Goal: Task Accomplishment & Management: Manage account settings

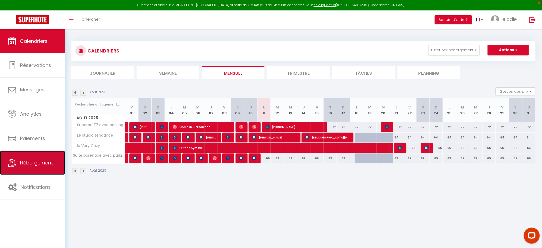
click at [20, 166] on link "Hébergement" at bounding box center [32, 163] width 65 height 24
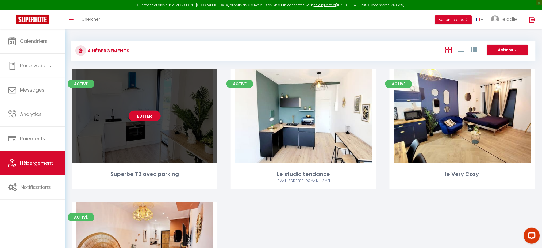
click at [141, 120] on link "Editer" at bounding box center [145, 115] width 32 height 11
click at [141, 119] on link "Editer" at bounding box center [145, 115] width 32 height 11
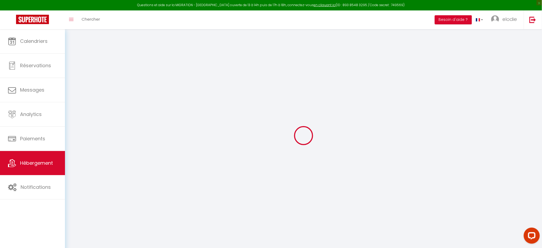
select select
checkbox input "false"
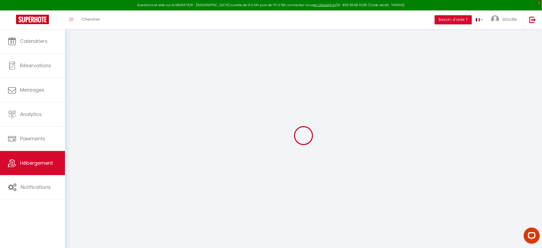
checkbox input "false"
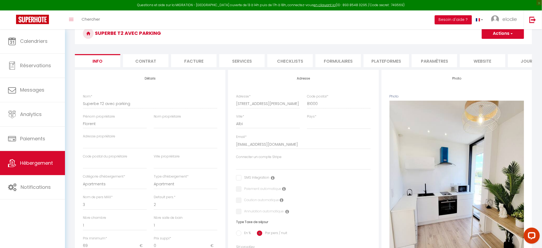
scroll to position [30, 0]
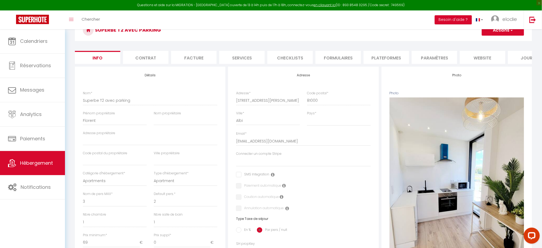
click at [384, 57] on li "Plateformes" at bounding box center [386, 57] width 45 height 13
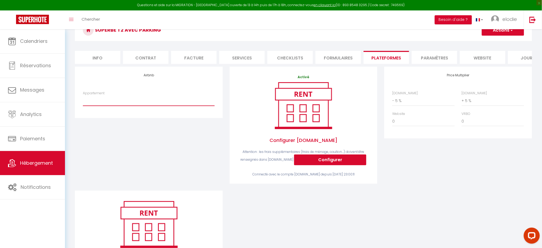
click at [146, 106] on select "Suite parentale avec parking - [EMAIL_ADDRESS][DOMAIN_NAME] le Very Cozy - [EMA…" at bounding box center [149, 100] width 132 height 10
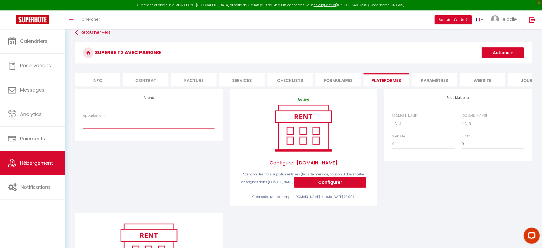
scroll to position [7, 0]
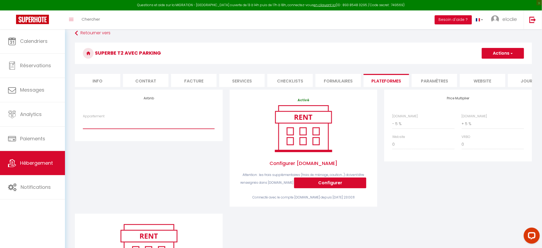
click at [136, 127] on select "Suite parentale avec parking - [EMAIL_ADDRESS][DOMAIN_NAME] le Very Cozy - [EMA…" at bounding box center [149, 123] width 132 height 10
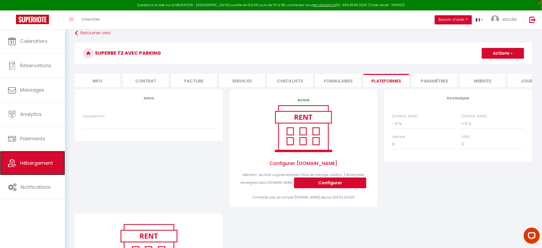
click at [14, 158] on link "Hébergement" at bounding box center [32, 163] width 65 height 24
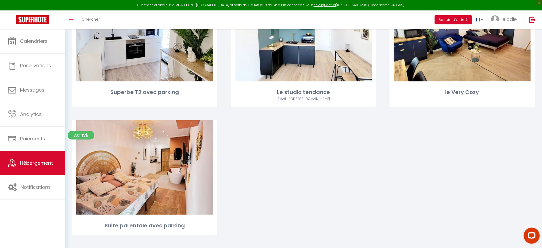
scroll to position [89, 0]
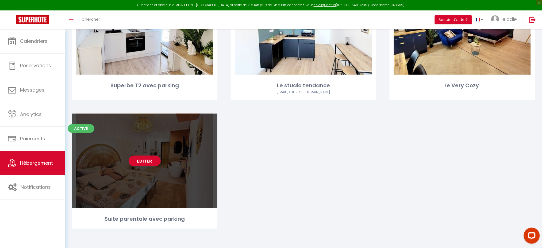
click at [149, 161] on link "Editer" at bounding box center [145, 160] width 32 height 11
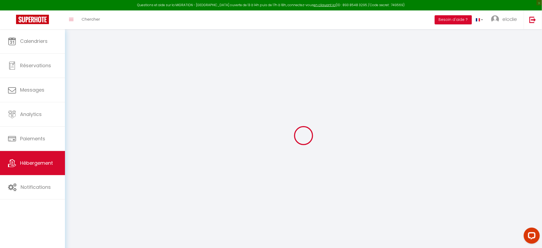
select select
checkbox input "false"
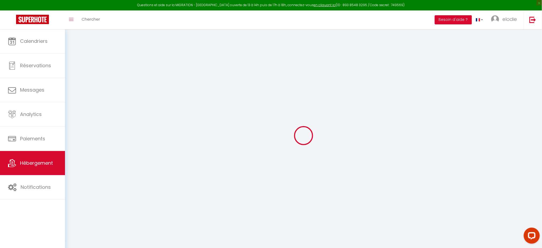
checkbox input "false"
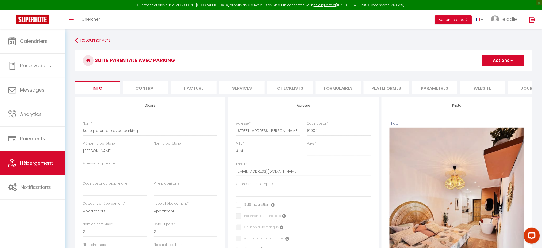
drag, startPoint x: 424, startPoint y: 86, endPoint x: 413, endPoint y: 87, distance: 10.3
click at [424, 86] on li "Paramètres" at bounding box center [434, 87] width 45 height 13
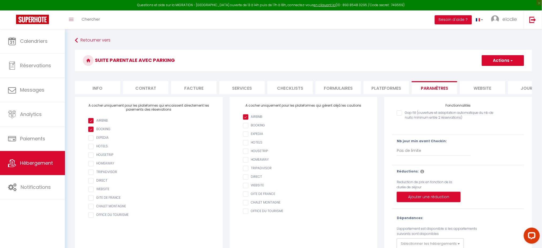
click at [389, 87] on li "Plateformes" at bounding box center [386, 87] width 45 height 13
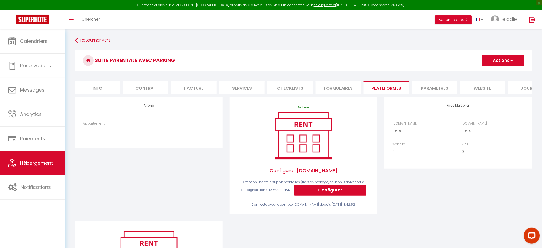
click at [177, 136] on select "Suite parentale avec parking - [EMAIL_ADDRESS][DOMAIN_NAME] le Very Cozy - [EMA…" at bounding box center [149, 131] width 132 height 10
select select "3644-1025458034936680009"
click at [83, 131] on select "Suite parentale avec parking - [EMAIL_ADDRESS][DOMAIN_NAME] le Very Cozy - [EMA…" at bounding box center [149, 131] width 132 height 10
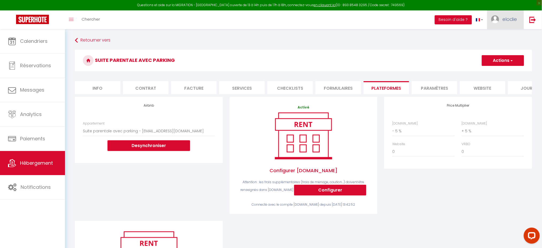
click at [513, 19] on span "elodie" at bounding box center [510, 19] width 14 height 7
click at [506, 35] on link "Paramètres" at bounding box center [503, 37] width 40 height 9
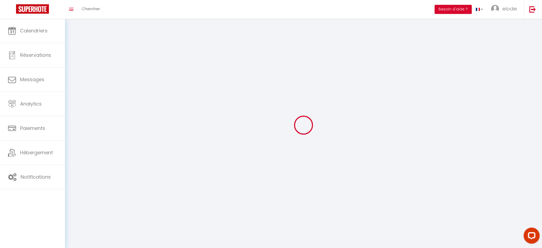
select select
type input "elodie"
type input "lacombe"
type input "0668703633"
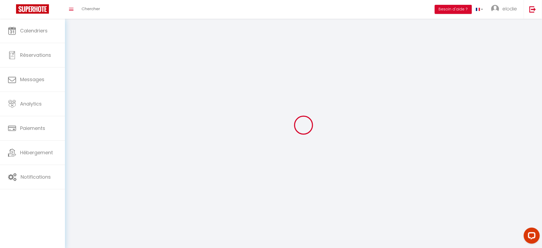
type input "[STREET_ADDRESS][PERSON_NAME]"
type input "81000"
type input "albi"
type input "dNIUu5sN0auJPmAPK55dTvMBk"
type input "l03c61ebbKPL5Y4RIVrYxNoyl"
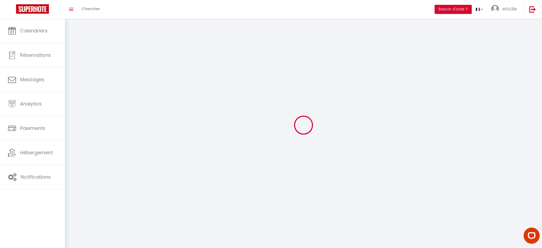
type input "dNIUu5sN0auJPmAPK55dTvMBk"
type input "l03c61ebbKPL5Y4RIVrYxNoyl"
type input "[URL][DOMAIN_NAME]"
select select "fr"
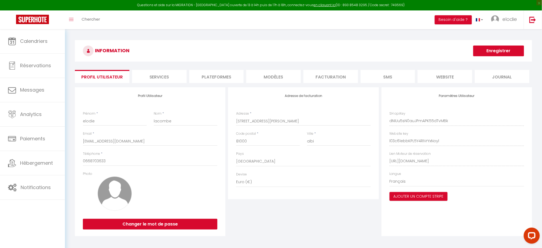
click at [216, 72] on li "Plateformes" at bounding box center [216, 76] width 55 height 13
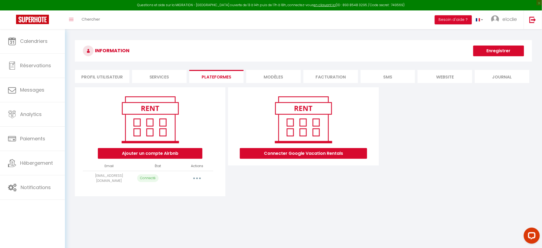
click at [199, 177] on button "button" at bounding box center [197, 178] width 15 height 9
click at [194, 189] on link "Importer les appartements" at bounding box center [173, 190] width 59 height 9
select select "25125"
select select
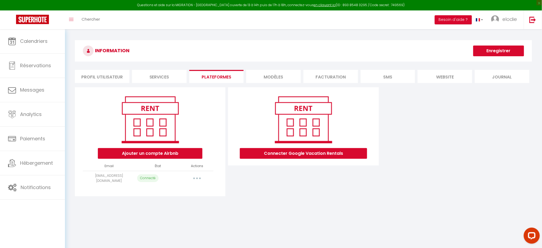
select select
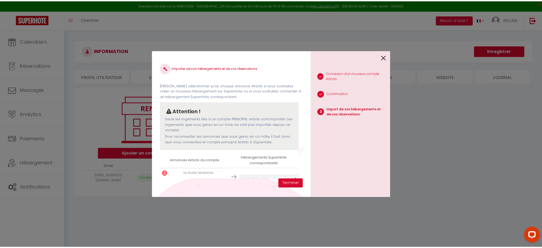
scroll to position [60, 0]
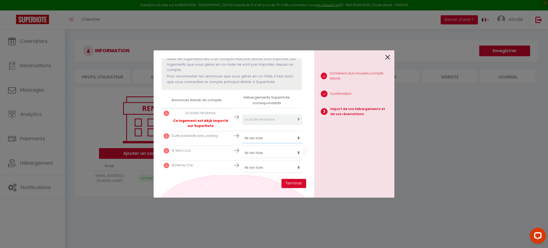
click at [270, 124] on select "Créer un nouveau hébergement Ne rien faire Superbe T2 avec parking Le studio te…" at bounding box center [272, 119] width 61 height 10
click at [329, 170] on div "1 Connexion d'un nouveau compte Airbnb 2 Confirmation 3 Import de vos hébergeme…" at bounding box center [354, 123] width 80 height 147
click at [390, 58] on icon at bounding box center [387, 57] width 5 height 8
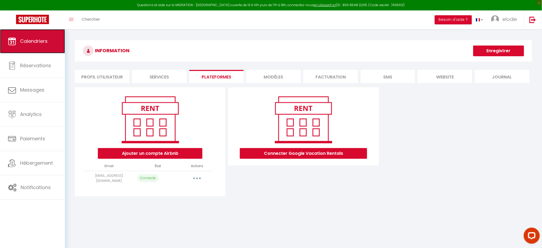
click at [51, 41] on link "Calendriers" at bounding box center [32, 41] width 65 height 24
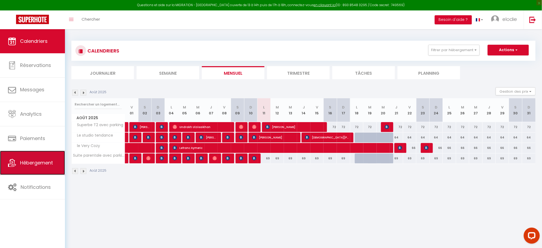
click at [34, 161] on span "Hébergement" at bounding box center [36, 162] width 33 height 7
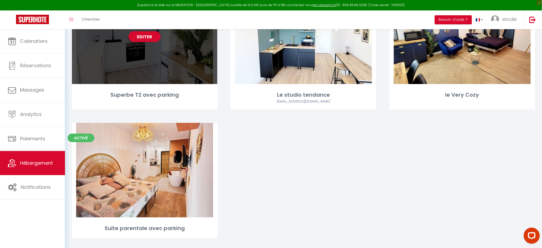
scroll to position [80, 0]
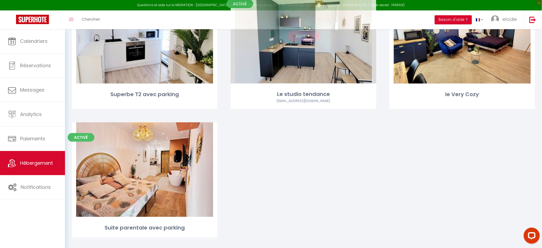
click at [306, 37] on link "Editer" at bounding box center [303, 36] width 32 height 11
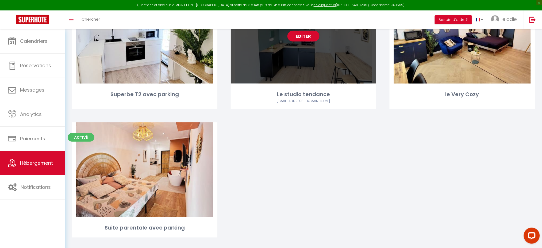
click at [284, 49] on div "Editer" at bounding box center [303, 36] width 145 height 94
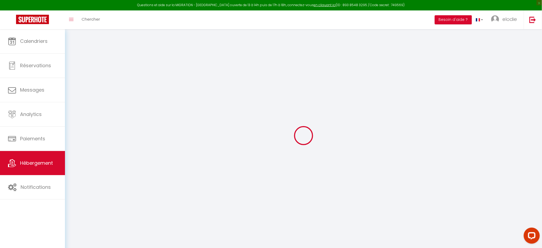
select select
checkbox input "false"
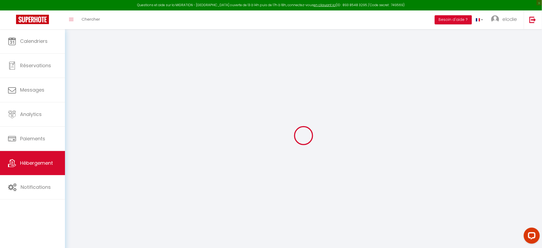
checkbox input "false"
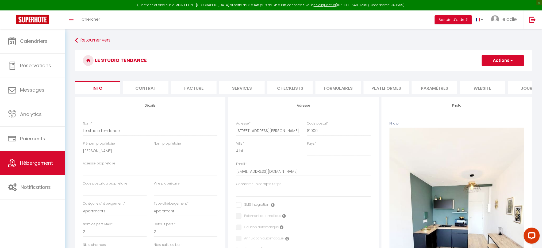
click at [387, 85] on li "Plateformes" at bounding box center [386, 87] width 45 height 13
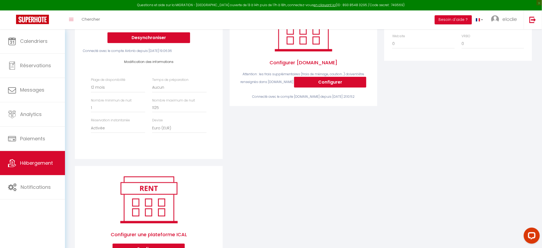
scroll to position [109, 0]
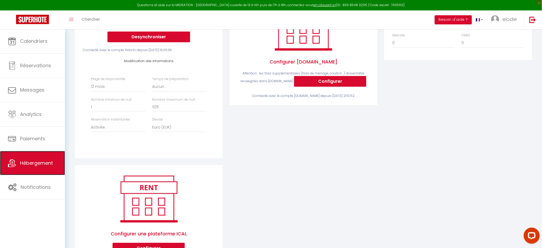
click at [39, 172] on link "Hébergement" at bounding box center [32, 163] width 65 height 24
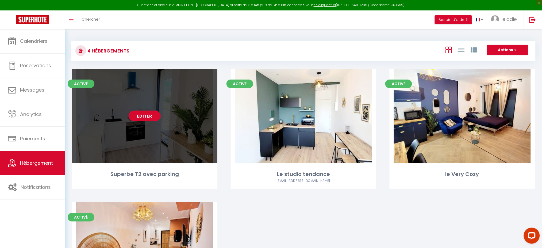
click at [142, 116] on link "Editer" at bounding box center [145, 115] width 32 height 11
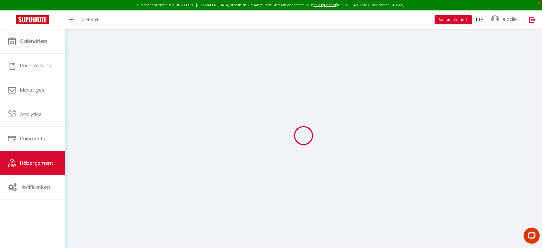
select select
checkbox input "false"
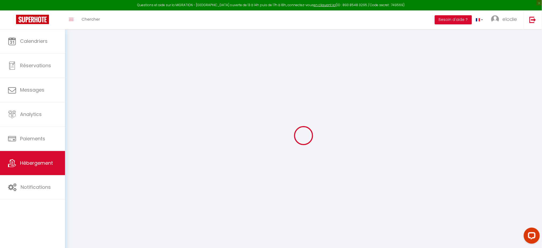
checkbox input "false"
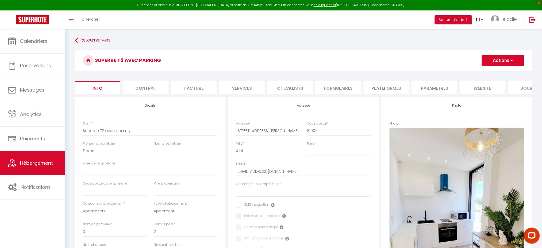
click at [364, 89] on li "Plateformes" at bounding box center [386, 87] width 45 height 13
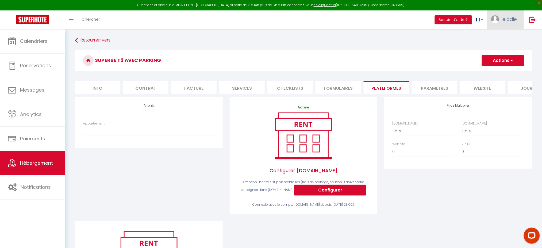
click at [508, 20] on span "elodie" at bounding box center [510, 19] width 14 height 7
click at [503, 36] on link "Paramètres" at bounding box center [503, 37] width 40 height 9
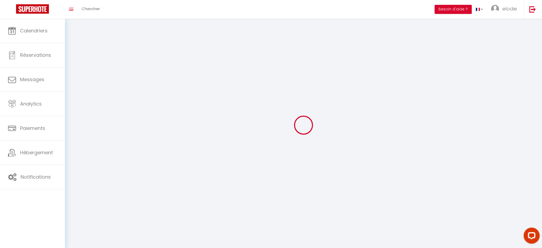
select select "28"
type input "dNIUu5sN0auJPmAPK55dTvMBk"
type input "l03c61ebbKPL5Y4RIVrYxNoyl"
type input "[URL][DOMAIN_NAME]"
select select "fr"
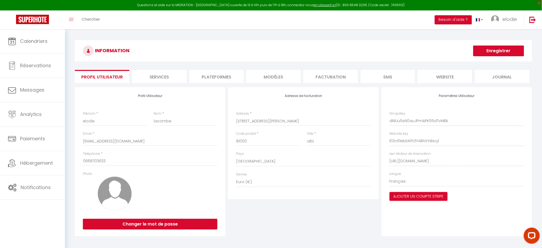
click at [207, 77] on li "Plateformes" at bounding box center [216, 76] width 55 height 13
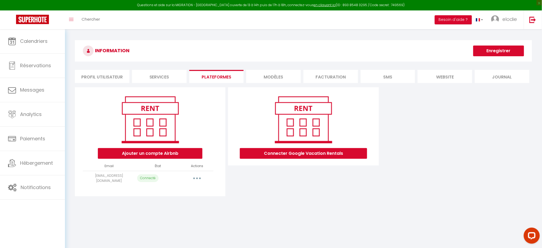
click at [193, 177] on button "button" at bounding box center [197, 178] width 15 height 9
click at [187, 191] on link "Importer les appartements" at bounding box center [173, 190] width 59 height 9
select select "25125"
select select
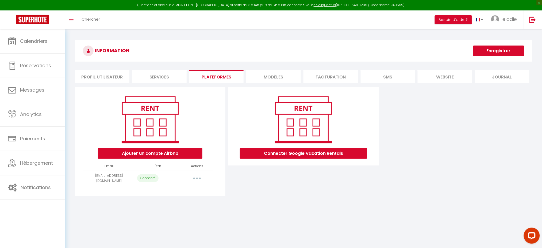
select select
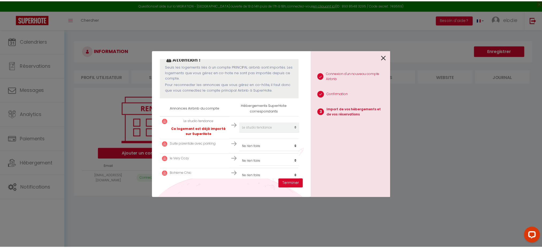
scroll to position [60, 0]
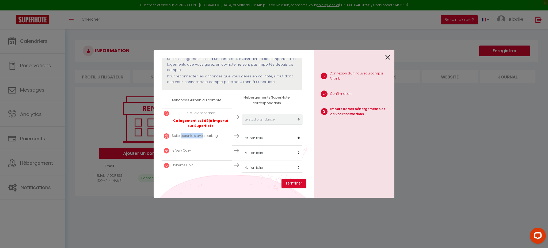
drag, startPoint x: 180, startPoint y: 135, endPoint x: 204, endPoint y: 136, distance: 23.5
click at [203, 135] on p "Suite parentale avec parking" at bounding box center [195, 135] width 46 height 5
click at [251, 124] on select "Créer un nouveau hébergement Ne rien faire Superbe T2 avec parking Le studio te…" at bounding box center [272, 119] width 61 height 10
select select "28277"
click at [242, 124] on select "Créer un nouveau hébergement Ne rien faire Superbe T2 avec parking Le studio te…" at bounding box center [272, 119] width 61 height 10
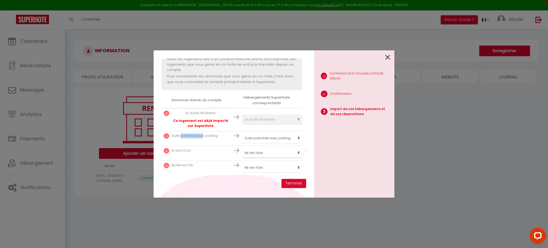
click at [247, 124] on select "Créer un nouveau hébergement Ne rien faire Superbe T2 avec parking Le studio te…" at bounding box center [272, 119] width 61 height 10
select select "32549"
click at [242, 124] on select "Créer un nouveau hébergement Ne rien faire Superbe T2 avec parking Le studio te…" at bounding box center [272, 119] width 61 height 10
click at [198, 163] on td "Bohème Chic" at bounding box center [196, 165] width 70 height 10
click at [254, 124] on select "Créer un nouveau hébergement Ne rien faire Superbe T2 avec parking Le studio te…" at bounding box center [272, 119] width 61 height 10
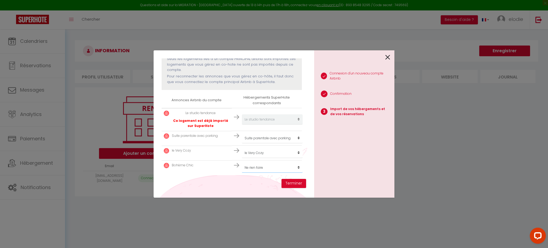
click at [270, 124] on select "Créer un nouveau hébergement Ne rien faire Superbe T2 avec parking Le studio te…" at bounding box center [272, 119] width 61 height 10
click at [328, 146] on div "1 Connexion d'un nouveau compte Airbnb 2 Confirmation 3 Import de vos hébergeme…" at bounding box center [354, 123] width 80 height 147
click at [390, 59] on icon at bounding box center [387, 57] width 5 height 8
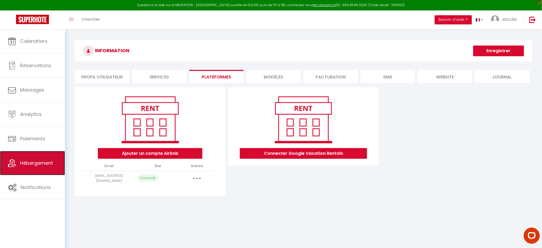
click at [26, 161] on span "Hébergement" at bounding box center [36, 162] width 33 height 7
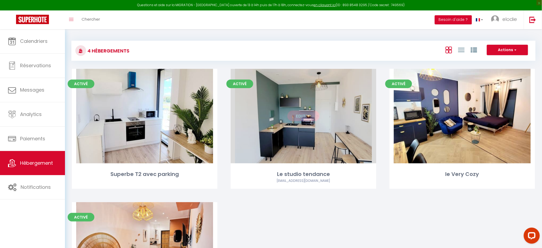
click at [308, 116] on link "Editer" at bounding box center [303, 115] width 32 height 11
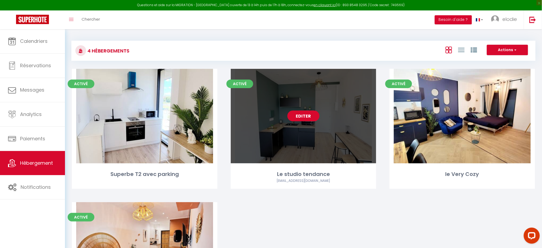
click at [308, 116] on link "Editer" at bounding box center [303, 115] width 32 height 11
select select "3"
select select "2"
select select "1"
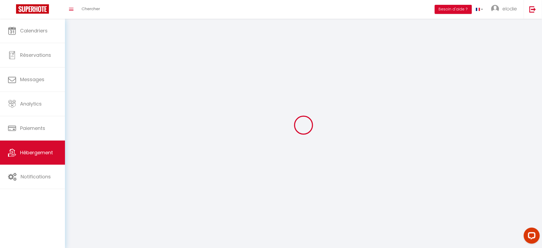
select select
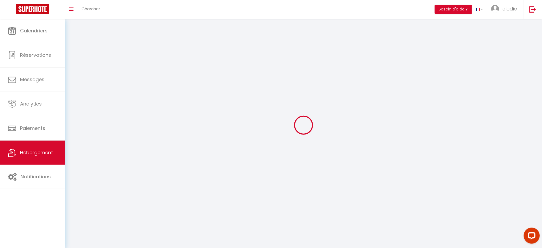
select select
checkbox input "false"
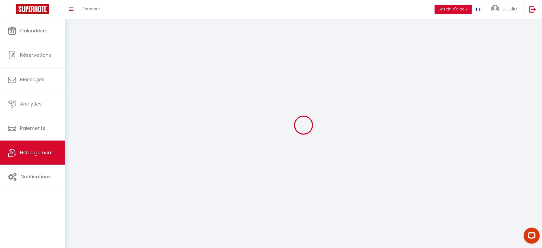
checkbox input "false"
select select
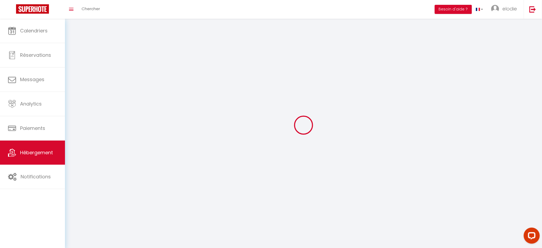
select select
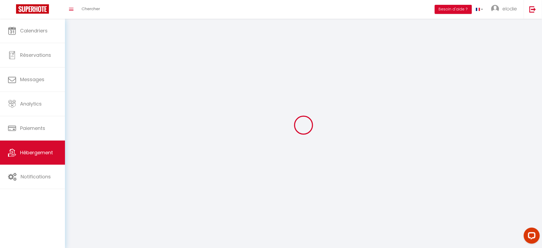
checkbox input "false"
select select
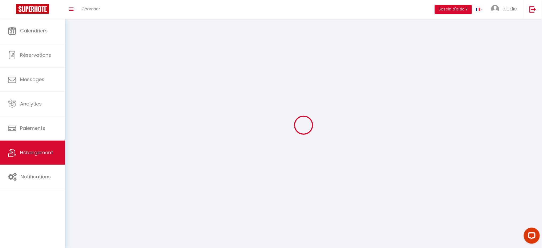
select select
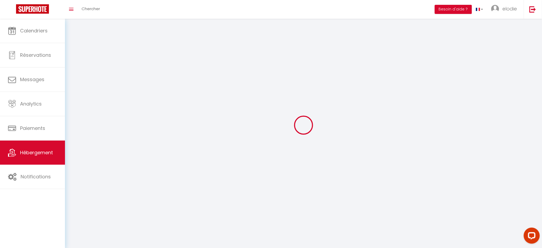
select select
checkbox input "false"
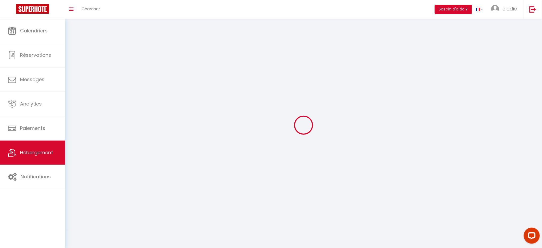
checkbox input "false"
select select
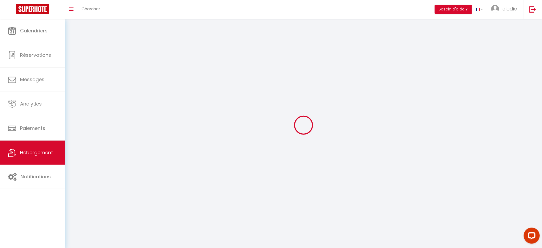
select select
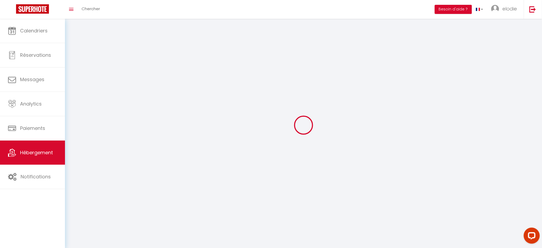
checkbox input "false"
select select
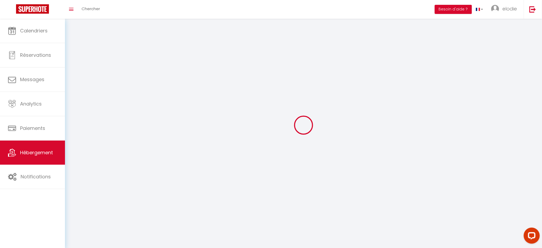
select select
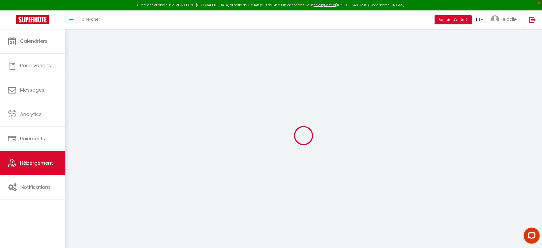
select select "- 5 %"
select select "+ 5 %"
select select
checkbox input "false"
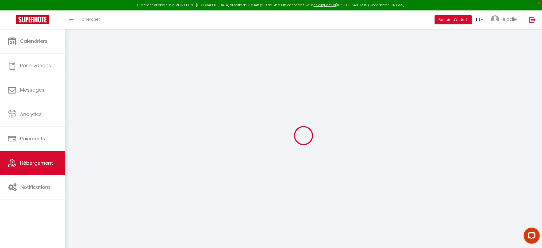
checkbox input "false"
select select "3644-942002819008070532"
select select "365"
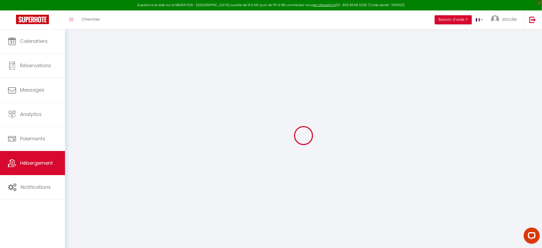
select select "EUR"
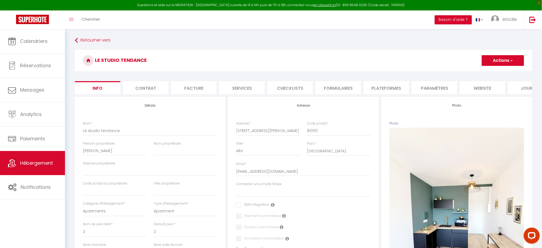
click at [377, 86] on li "Plateformes" at bounding box center [386, 87] width 45 height 13
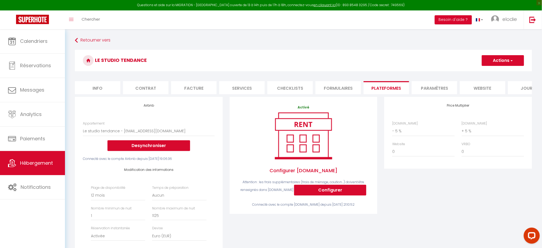
scroll to position [30, 0]
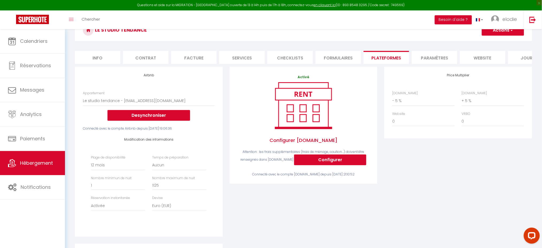
click at [106, 33] on h3 "Le studio tendance" at bounding box center [303, 30] width 457 height 21
click at [41, 160] on link "Hébergement" at bounding box center [32, 163] width 65 height 24
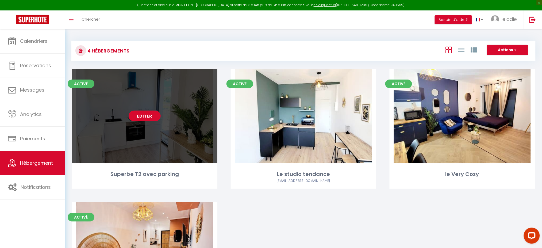
click at [136, 114] on link "Editer" at bounding box center [145, 115] width 32 height 11
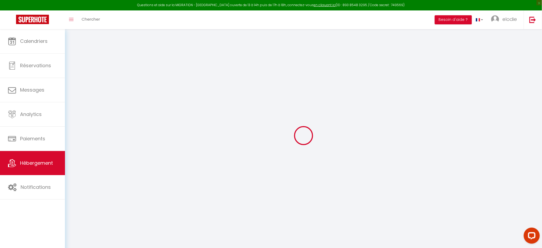
select select "- 5 %"
select select "+ 5 %"
select select
checkbox input "false"
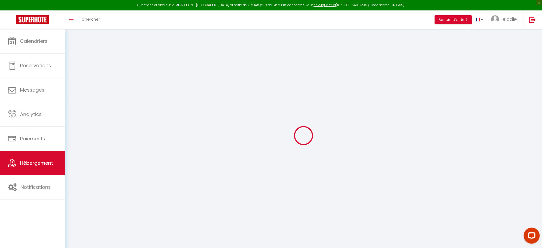
checkbox input "false"
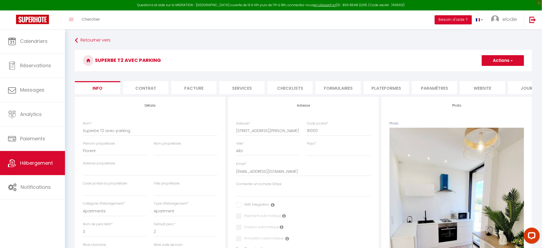
click at [382, 89] on li "Plateformes" at bounding box center [386, 87] width 45 height 13
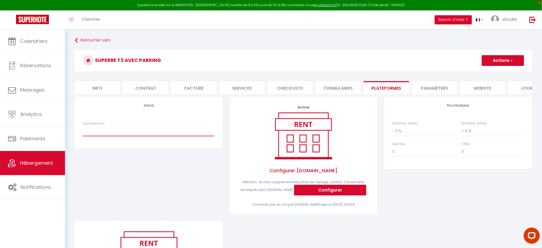
click at [170, 136] on select "Suite parentale avec parking - [EMAIL_ADDRESS][DOMAIN_NAME] le Very Cozy - [EMA…" at bounding box center [149, 131] width 132 height 10
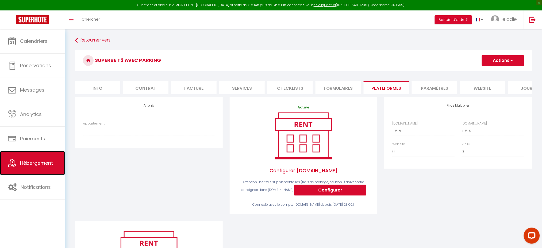
click at [18, 163] on link "Hébergement" at bounding box center [32, 163] width 65 height 24
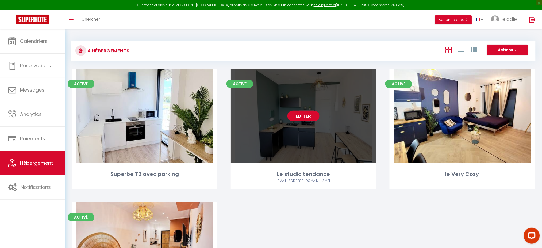
click at [308, 117] on link "Editer" at bounding box center [303, 115] width 32 height 11
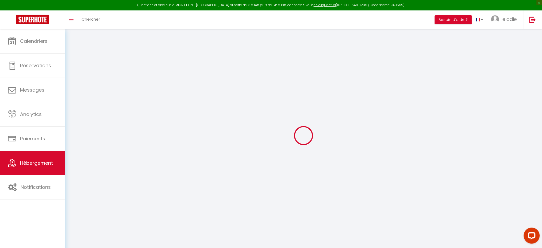
select select "- 5 %"
select select "+ 5 %"
select select
checkbox input "false"
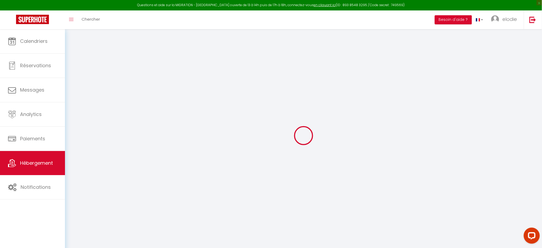
checkbox input "false"
select select "3644-942002819008070532"
select select "365"
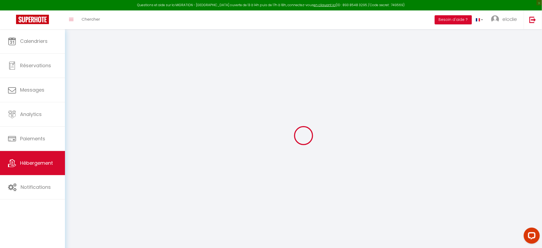
select select "EUR"
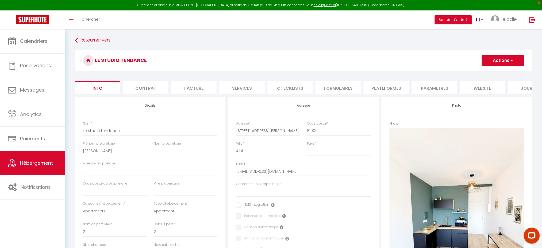
click at [379, 87] on li "Plateformes" at bounding box center [386, 87] width 45 height 13
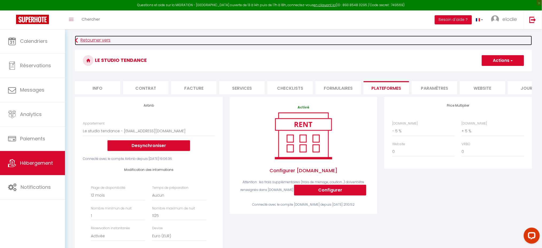
click at [77, 41] on icon at bounding box center [76, 41] width 3 height 10
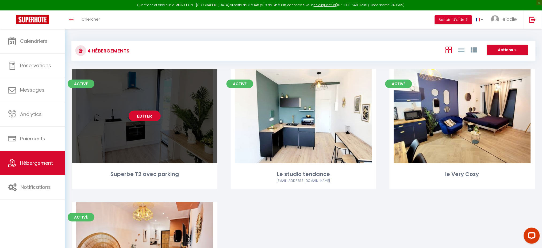
click at [141, 118] on link "Editer" at bounding box center [145, 115] width 32 height 11
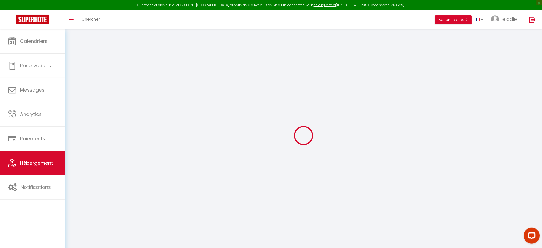
select select "- 5 %"
select select "+ 5 %"
select select
checkbox input "false"
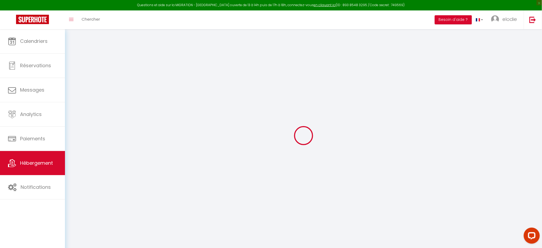
checkbox input "false"
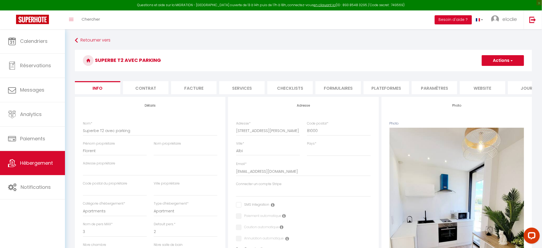
click at [387, 86] on li "Plateformes" at bounding box center [386, 87] width 45 height 13
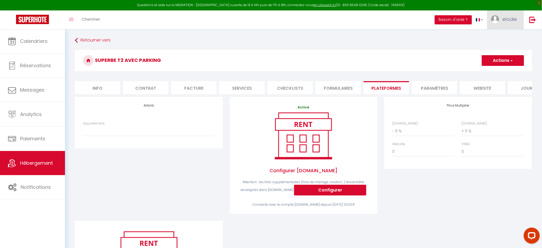
click at [498, 20] on img at bounding box center [495, 19] width 8 height 8
click at [504, 36] on link "Paramètres" at bounding box center [503, 37] width 40 height 9
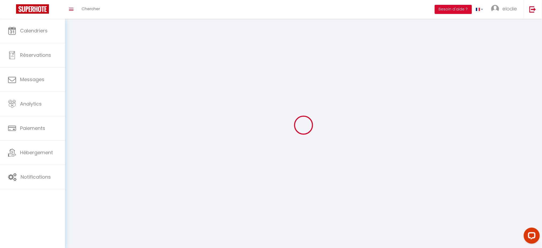
type input "dNIUu5sN0auJPmAPK55dTvMBk"
type input "l03c61ebbKPL5Y4RIVrYxNoyl"
type input "[URL][DOMAIN_NAME]"
select select "fr"
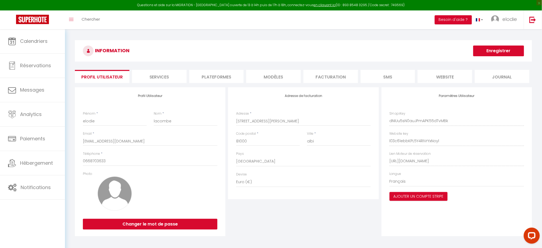
click at [227, 73] on li "Plateformes" at bounding box center [216, 76] width 55 height 13
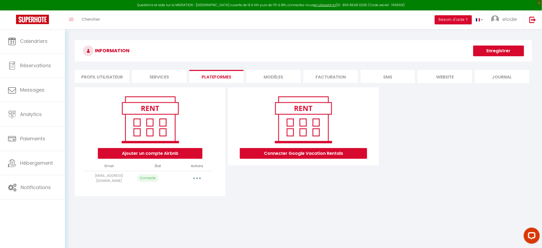
click at [198, 178] on button "button" at bounding box center [197, 178] width 15 height 9
click at [178, 187] on link "Importer les appartements" at bounding box center [173, 190] width 59 height 9
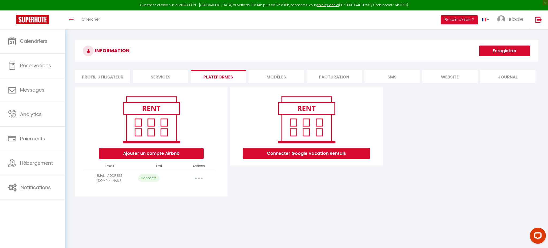
select select "25125"
select select
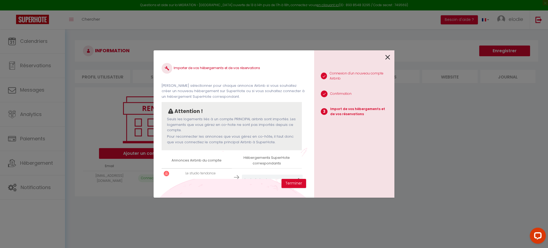
scroll to position [60, 0]
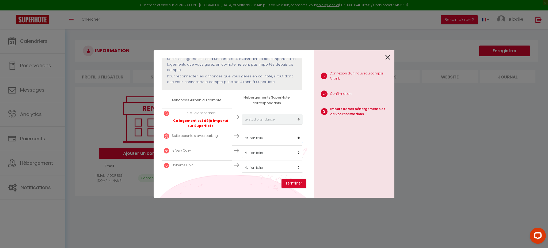
click at [259, 124] on select "Créer un nouveau hébergement Ne rien faire Superbe T2 avec parking Le studio te…" at bounding box center [272, 119] width 61 height 10
select select "28277"
click at [242, 124] on select "Créer un nouveau hébergement Ne rien faire Superbe T2 avec parking Le studio te…" at bounding box center [272, 119] width 61 height 10
click at [258, 124] on select "Créer un nouveau hébergement Ne rien faire Superbe T2 avec parking Le studio te…" at bounding box center [272, 119] width 61 height 10
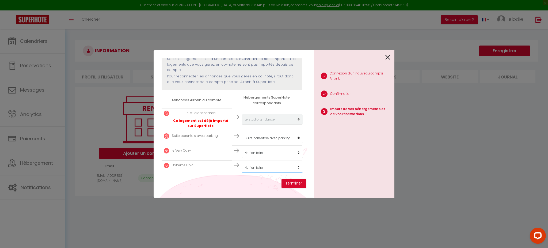
click at [253, 124] on select "Créer un nouveau hébergement Ne rien faire Superbe T2 avec parking Le studio te…" at bounding box center [272, 119] width 61 height 10
click at [268, 124] on select "Créer un nouveau hébergement Ne rien faire Superbe T2 avec parking Le studio te…" at bounding box center [272, 119] width 61 height 10
select select
click at [242, 124] on select "Créer un nouveau hébergement Ne rien faire Superbe T2 avec parking Le studio te…" at bounding box center [272, 119] width 61 height 10
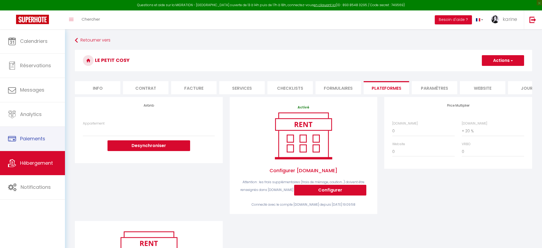
click at [39, 132] on link "Paiements" at bounding box center [32, 138] width 65 height 24
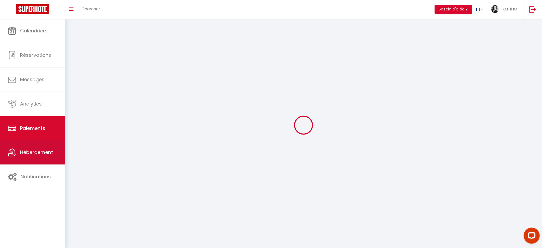
select select "2"
select select "0"
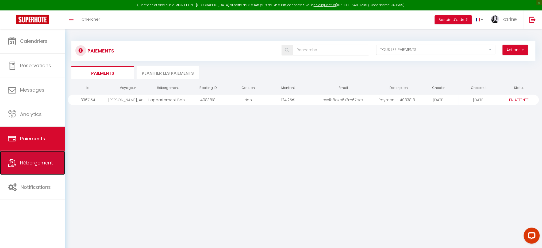
click at [35, 158] on link "Hébergement" at bounding box center [32, 163] width 65 height 24
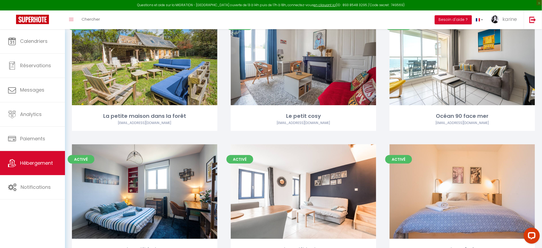
scroll to position [859, 0]
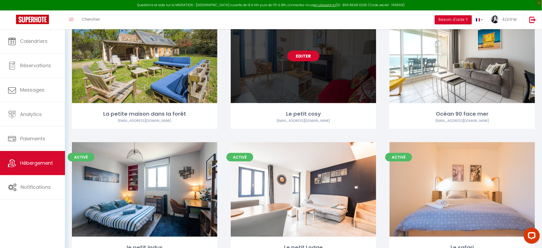
click at [301, 55] on link "Editer" at bounding box center [303, 56] width 32 height 11
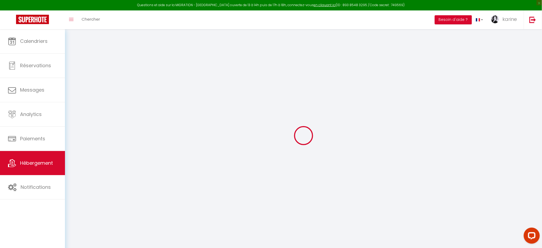
select select "+ 20 %"
select select
checkbox input "false"
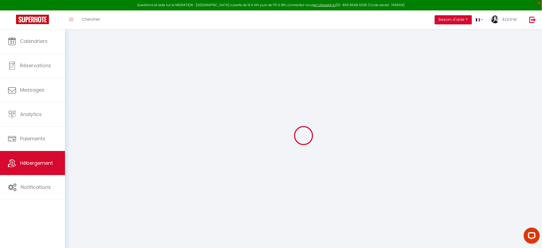
checkbox input "false"
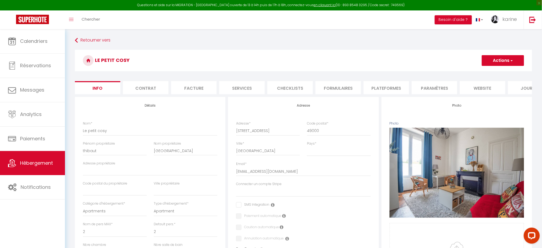
click at [388, 83] on li "Plateformes" at bounding box center [386, 87] width 45 height 13
select select
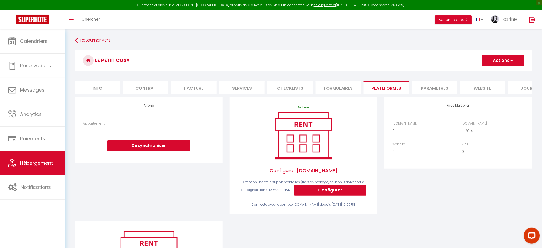
click at [203, 136] on select "Le Patio : studio avec extérieur - contact@loka-conciergerie.fr" at bounding box center [149, 131] width 132 height 10
